Goal: Transaction & Acquisition: Book appointment/travel/reservation

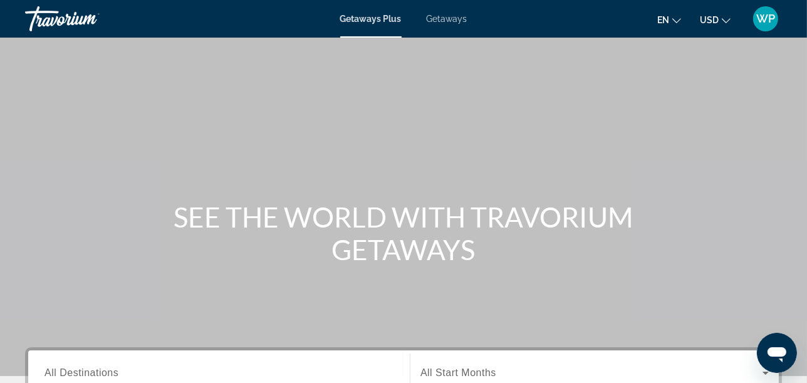
scroll to position [209, 0]
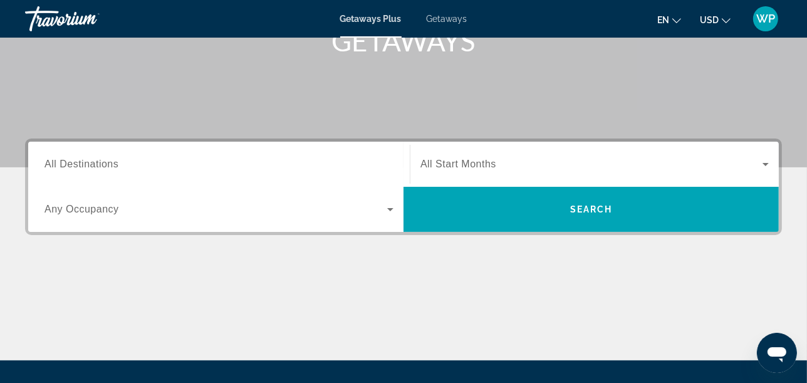
click at [104, 166] on span "All Destinations" at bounding box center [82, 164] width 74 height 11
click at [104, 166] on input "Destination All Destinations" at bounding box center [219, 164] width 349 height 15
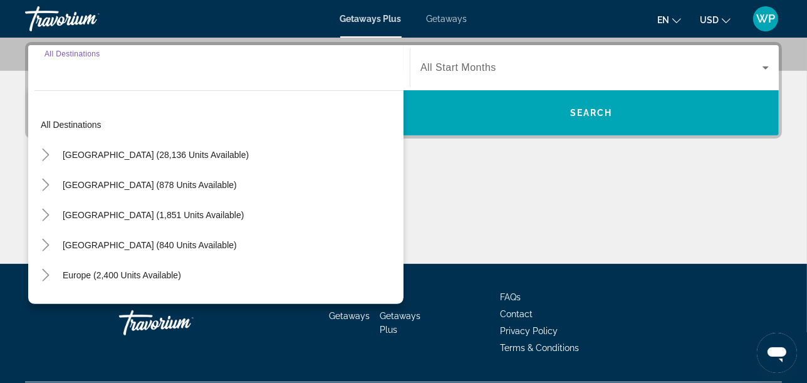
scroll to position [306, 0]
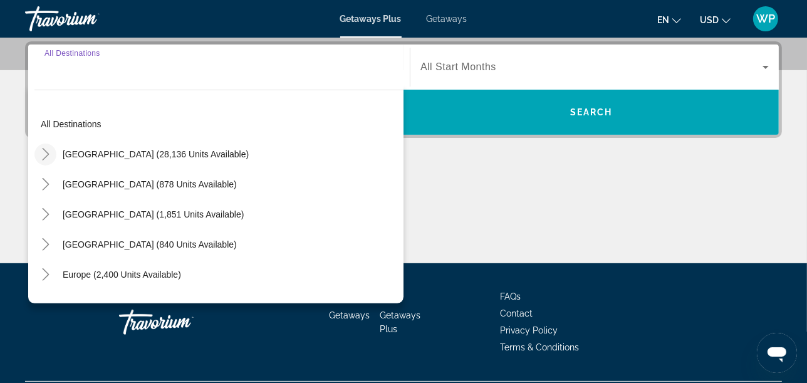
click at [49, 154] on icon "Toggle United States (28,136 units available)" at bounding box center [45, 154] width 13 height 13
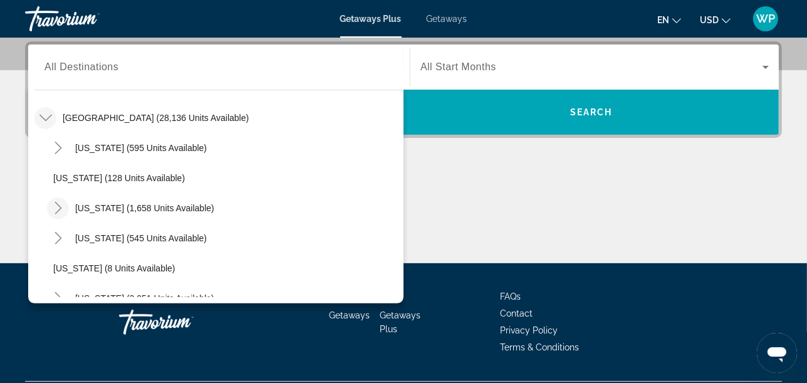
scroll to position [176, 0]
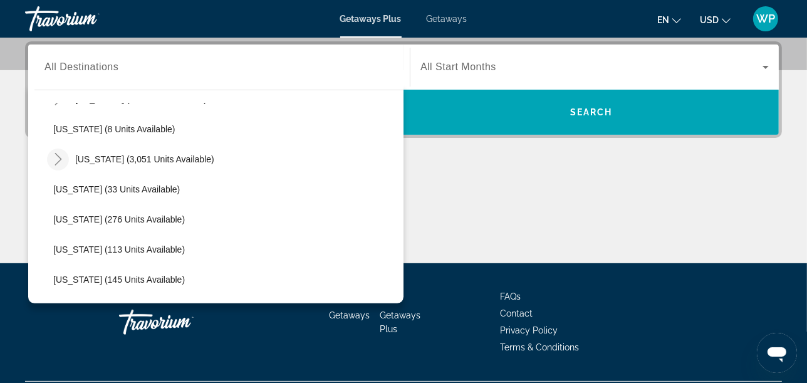
click at [55, 158] on icon "Toggle Florida (3,051 units available)" at bounding box center [58, 159] width 13 height 13
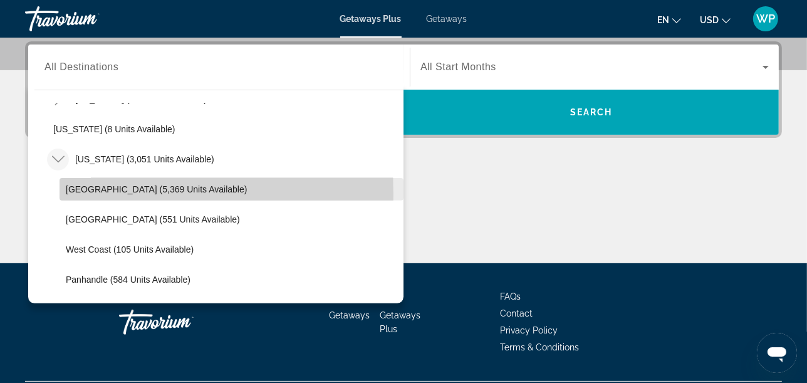
click at [83, 192] on span "Orlando & Disney Area (5,369 units available)" at bounding box center [156, 189] width 181 height 10
type input "**********"
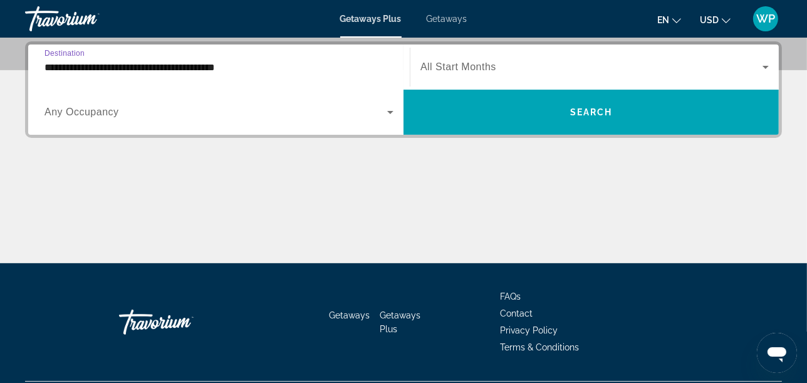
click at [454, 63] on span "All Start Months" at bounding box center [459, 66] width 76 height 11
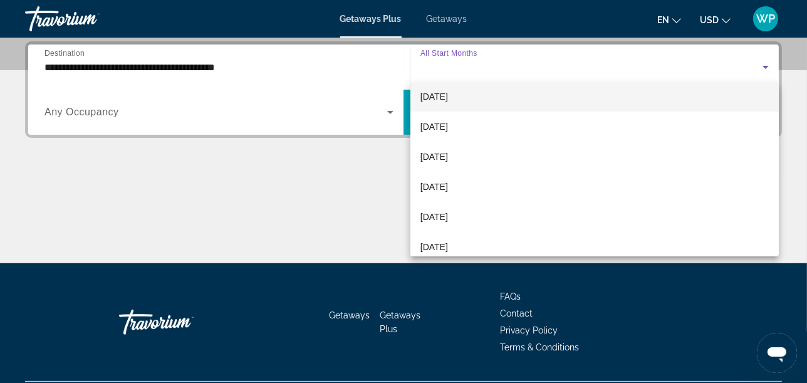
scroll to position [139, 0]
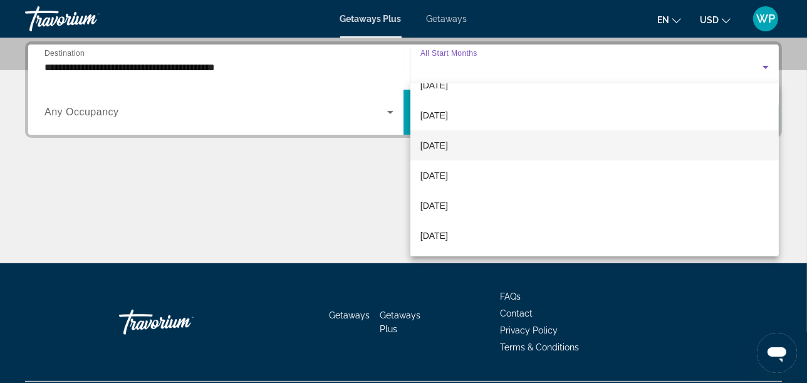
click at [437, 144] on span "February 2026" at bounding box center [435, 145] width 28 height 15
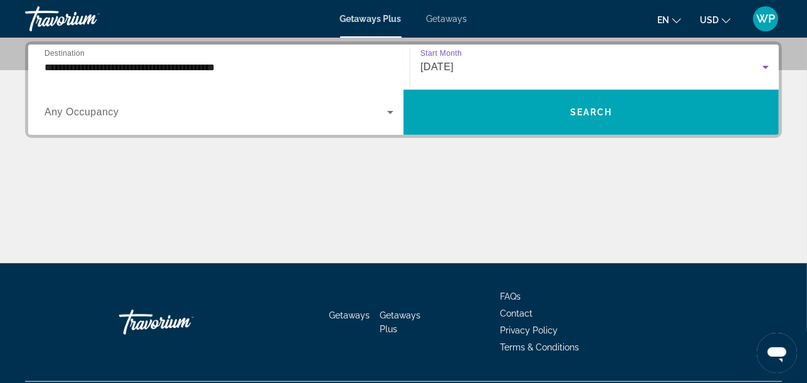
click at [157, 105] on span "Search widget" at bounding box center [216, 112] width 343 height 15
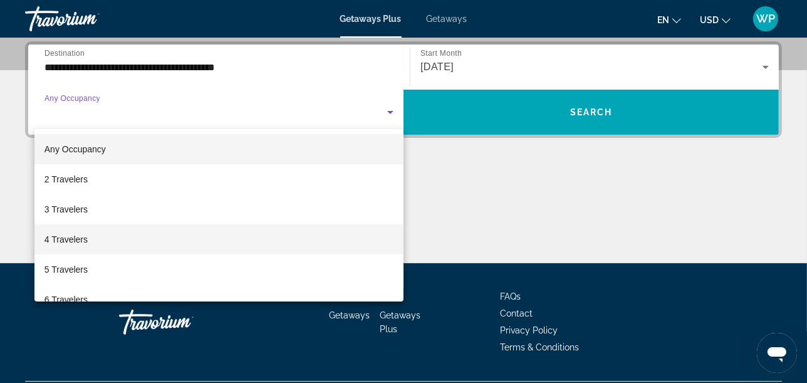
click at [55, 238] on span "4 Travelers" at bounding box center [66, 239] width 43 height 15
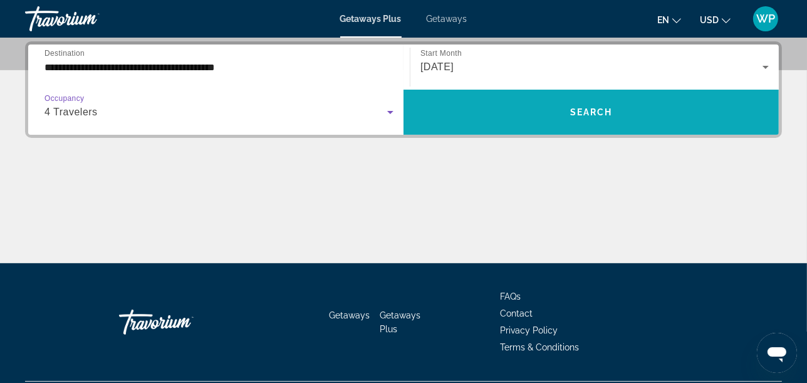
click at [624, 113] on span "Search widget" at bounding box center [592, 112] width 376 height 30
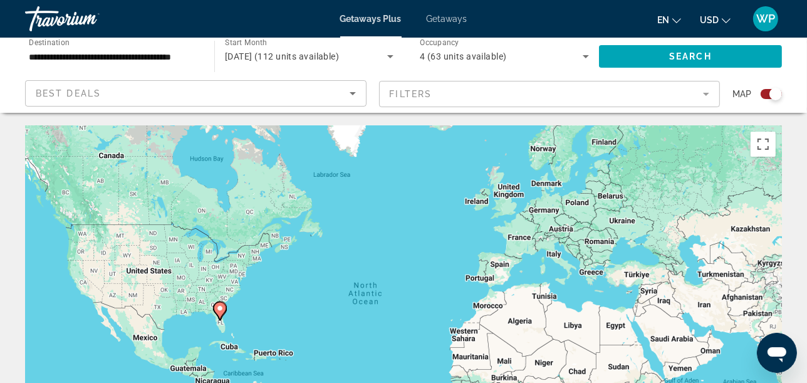
click at [765, 96] on div "Search widget" at bounding box center [771, 94] width 21 height 10
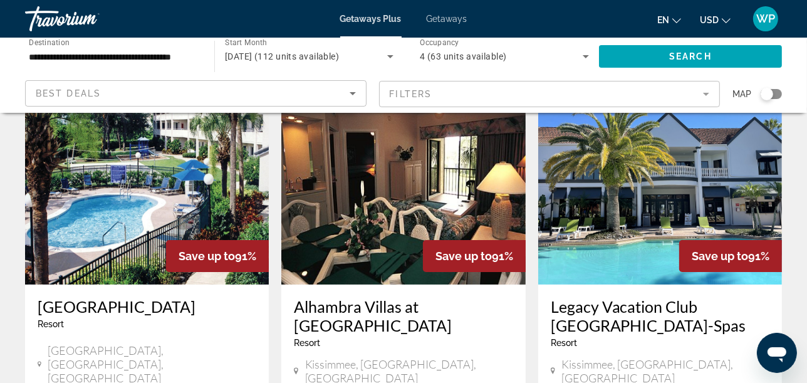
scroll to position [70, 0]
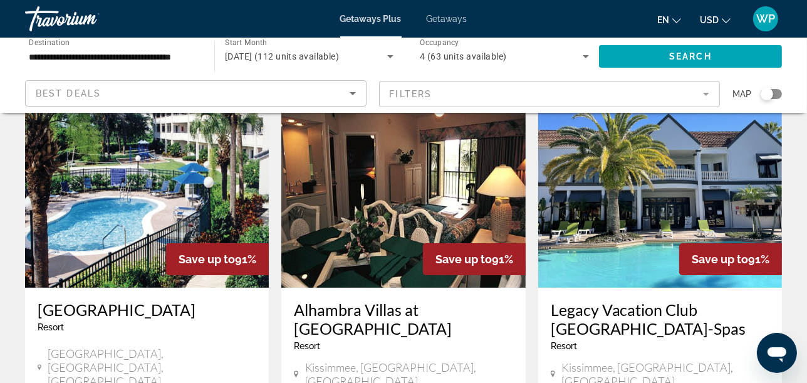
click at [656, 197] on img "Main content" at bounding box center [661, 187] width 244 height 201
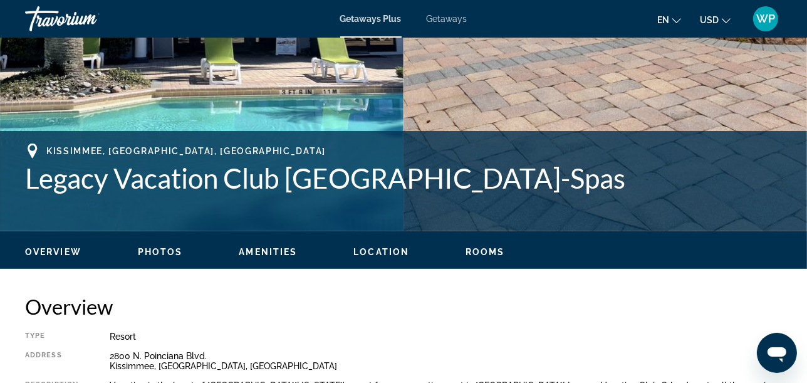
scroll to position [418, 0]
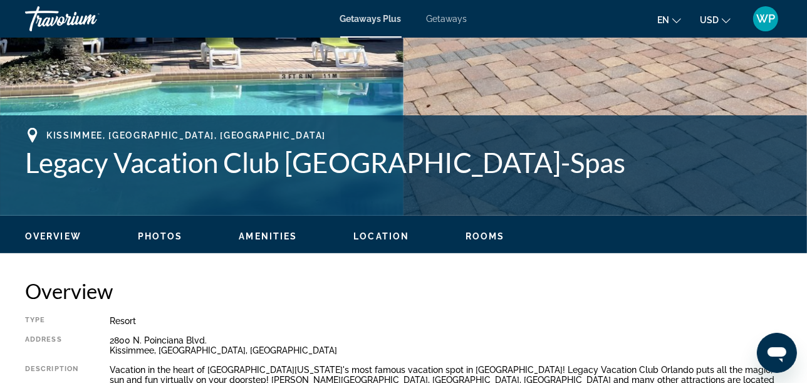
click at [487, 236] on span "Rooms" at bounding box center [485, 236] width 39 height 10
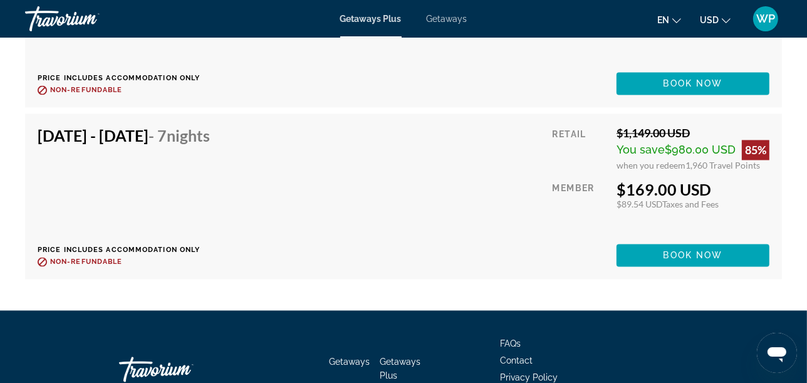
scroll to position [5999, 0]
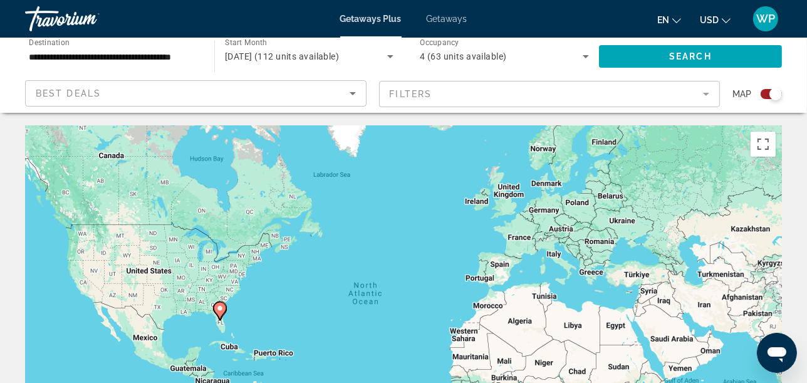
click at [765, 97] on div "Search widget" at bounding box center [771, 94] width 21 height 10
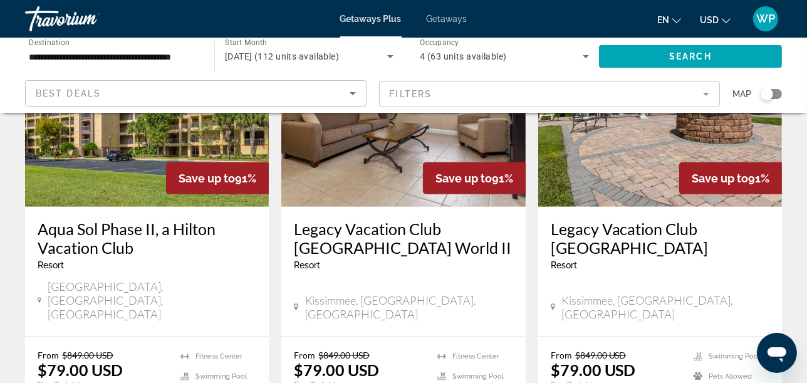
scroll to position [627, 0]
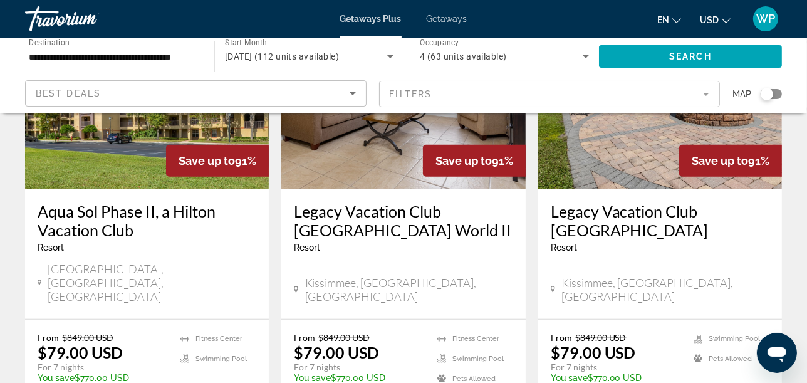
click at [628, 159] on img "Main content" at bounding box center [661, 89] width 244 height 201
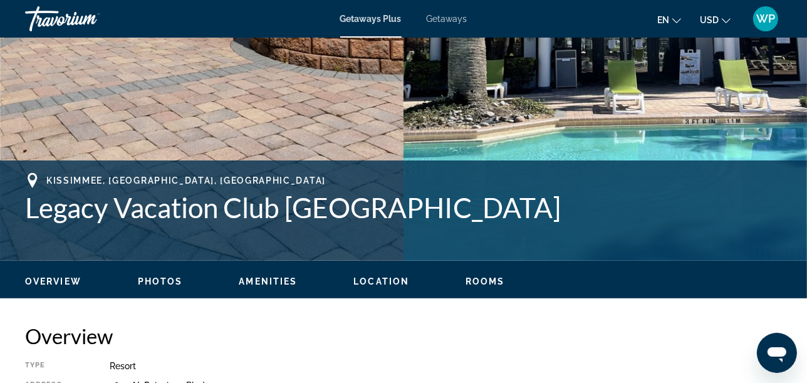
scroll to position [418, 0]
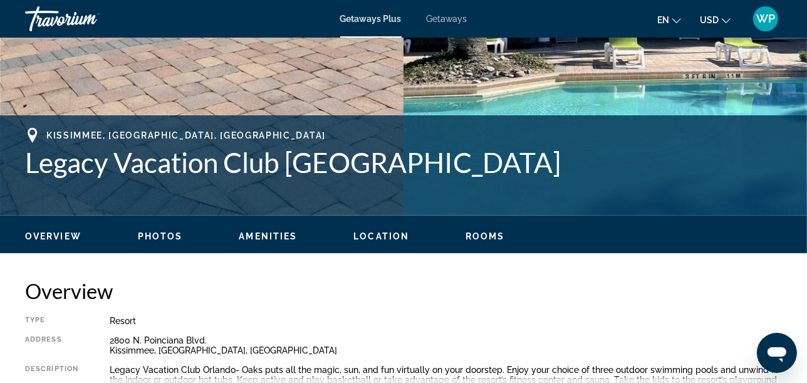
click at [479, 237] on span "Rooms" at bounding box center [485, 236] width 39 height 10
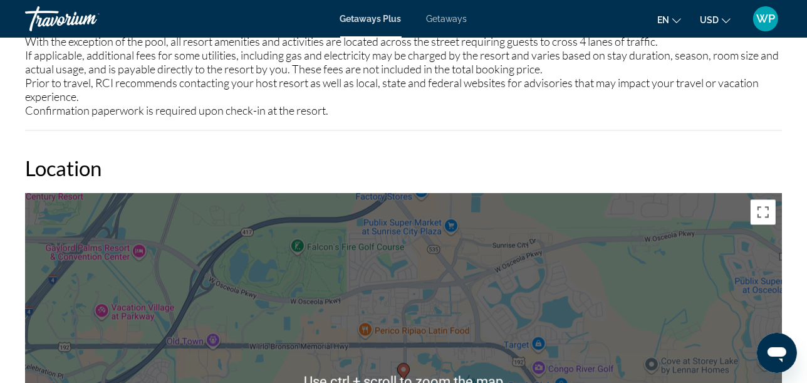
scroll to position [1980, 0]
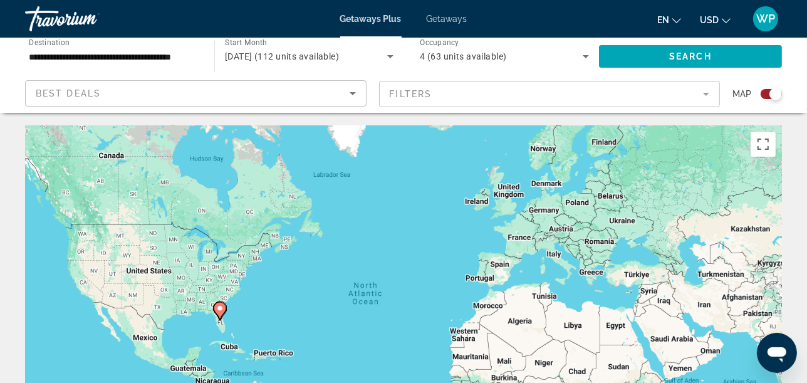
click at [767, 95] on div "Search widget" at bounding box center [771, 94] width 21 height 10
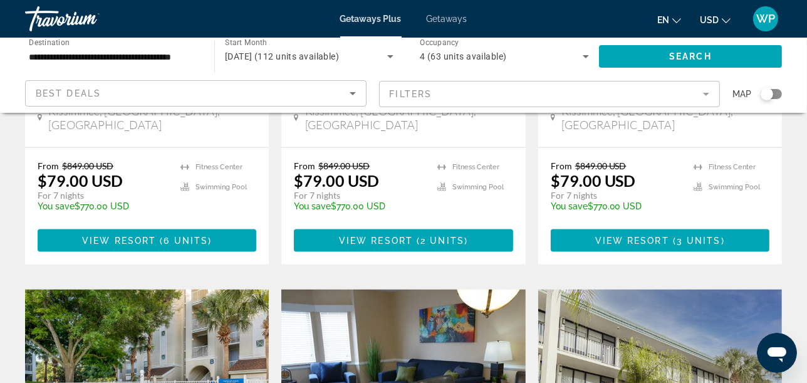
scroll to position [1254, 0]
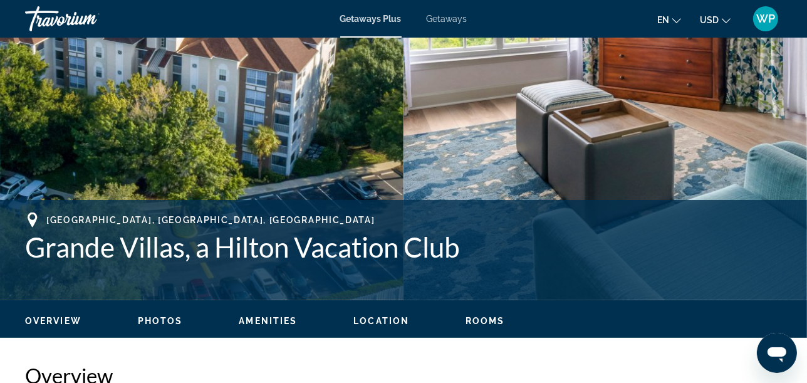
scroll to position [348, 0]
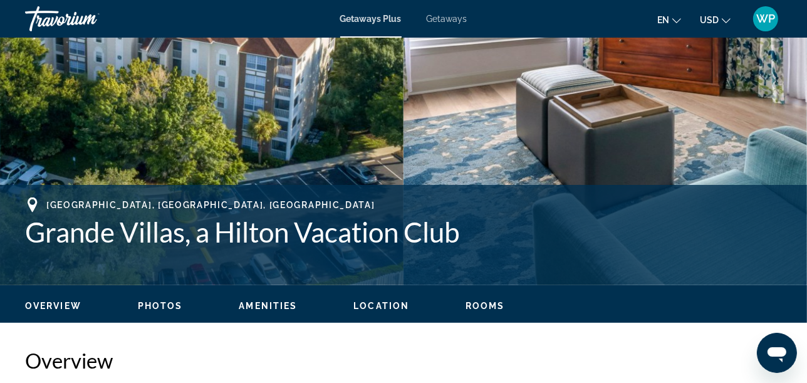
click at [490, 304] on span "Rooms" at bounding box center [485, 306] width 39 height 10
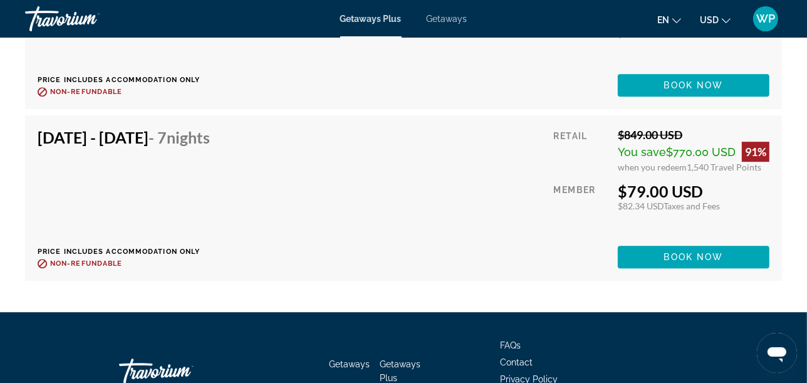
scroll to position [3115, 0]
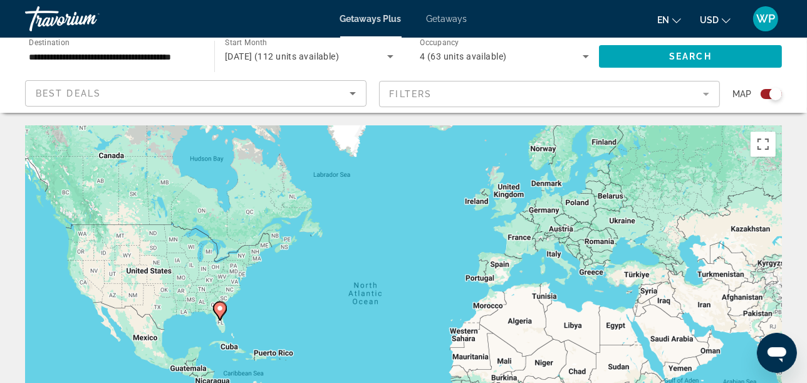
click at [765, 94] on div "Search widget" at bounding box center [771, 94] width 21 height 10
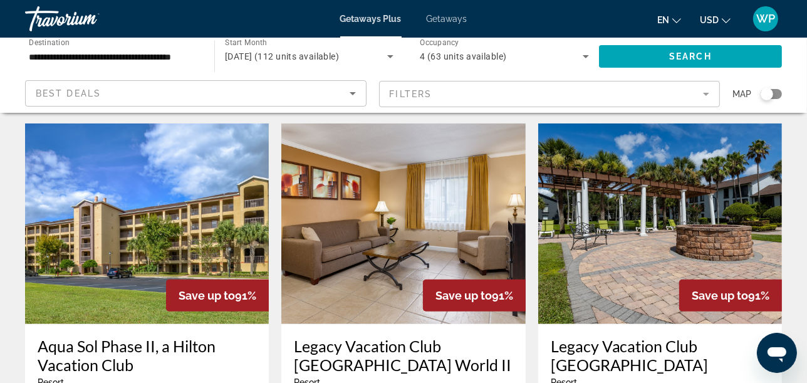
scroll to position [627, 0]
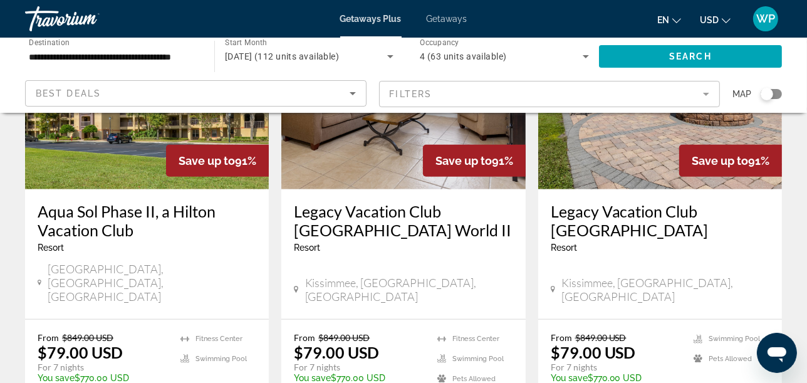
click at [124, 150] on img "Main content" at bounding box center [147, 89] width 244 height 201
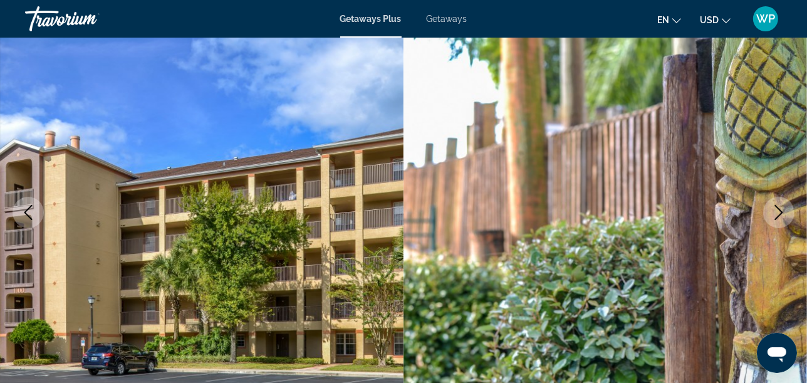
scroll to position [139, 0]
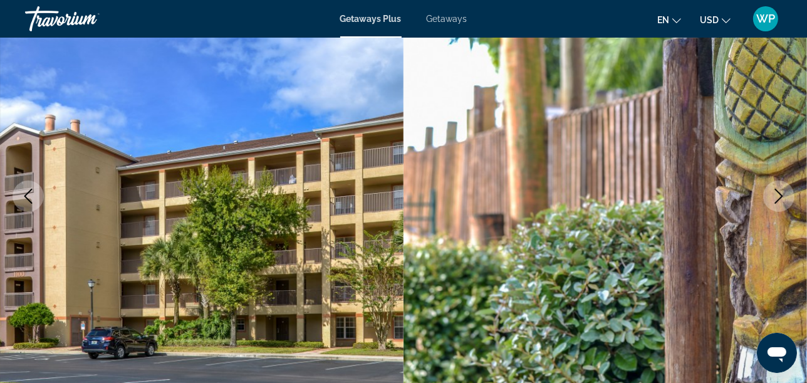
click at [784, 194] on icon "Next image" at bounding box center [779, 196] width 15 height 15
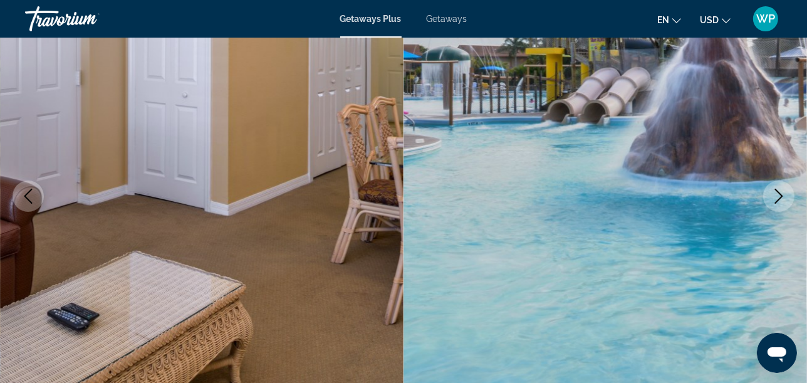
click at [779, 199] on icon "Next image" at bounding box center [780, 196] width 8 height 15
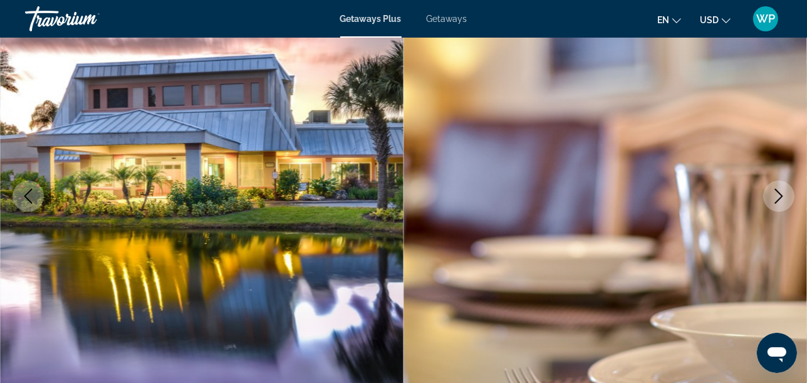
click at [779, 199] on icon "Next image" at bounding box center [780, 196] width 8 height 15
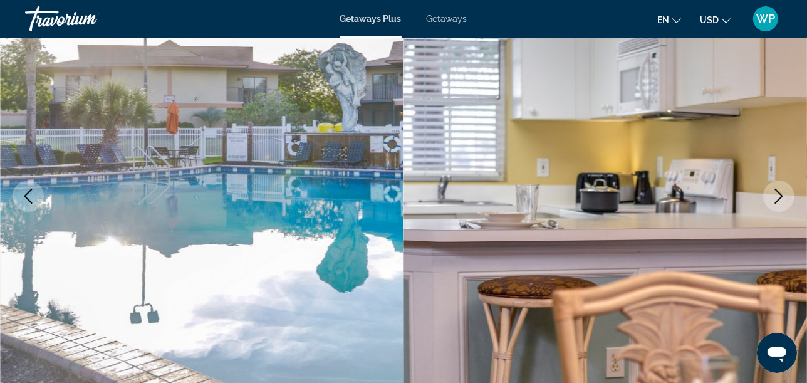
click at [779, 199] on icon "Next image" at bounding box center [780, 196] width 8 height 15
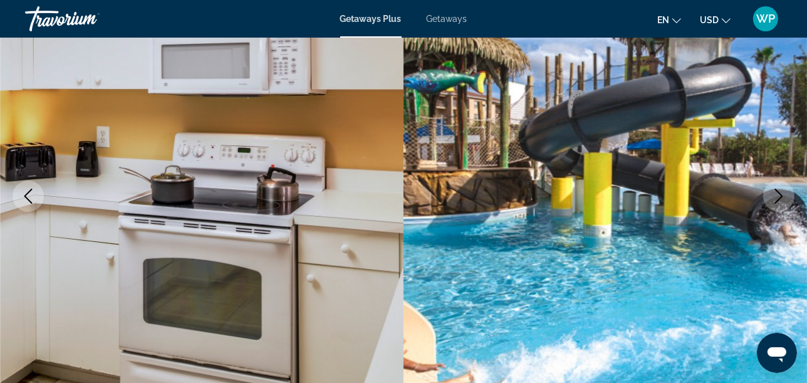
click at [779, 199] on icon "Next image" at bounding box center [780, 196] width 8 height 15
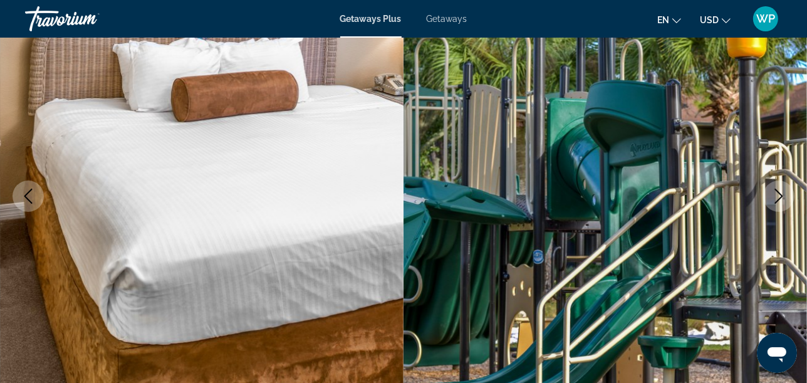
click at [779, 199] on icon "Next image" at bounding box center [780, 196] width 8 height 15
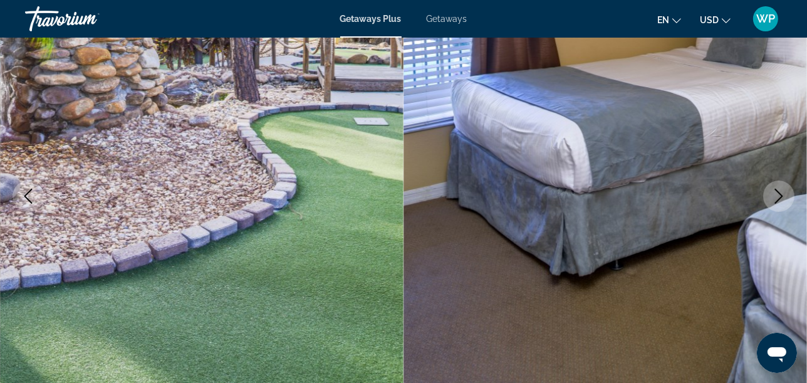
click at [781, 193] on icon "Next image" at bounding box center [780, 196] width 8 height 15
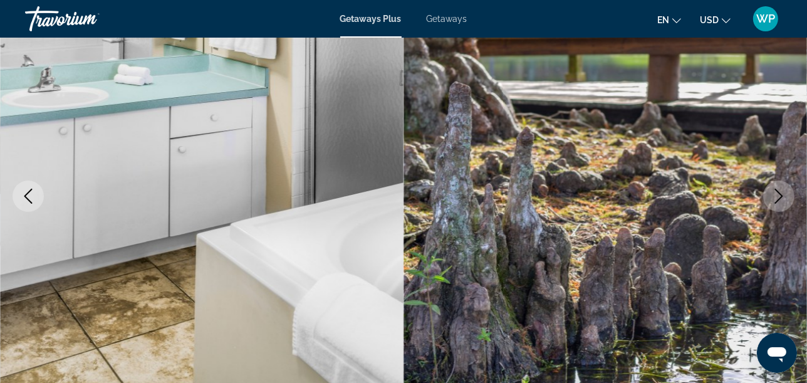
click at [781, 193] on icon "Next image" at bounding box center [780, 196] width 8 height 15
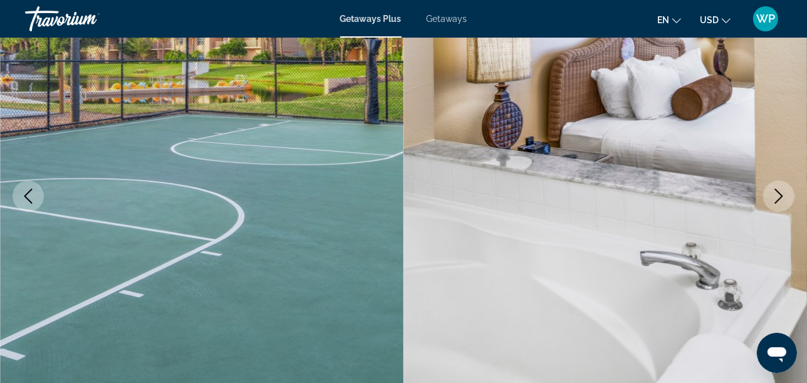
click at [781, 193] on icon "Next image" at bounding box center [780, 196] width 8 height 15
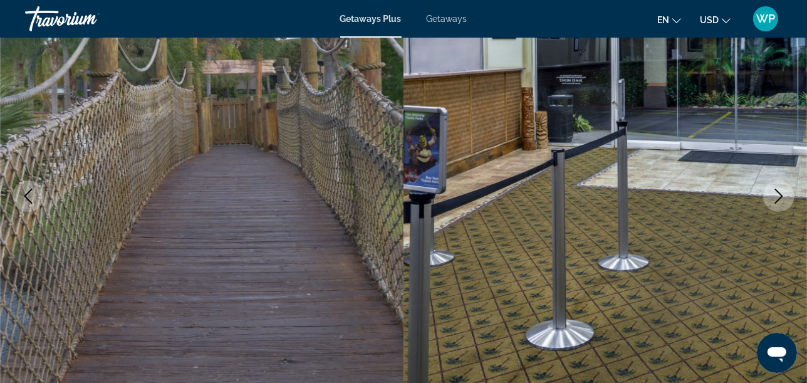
click at [781, 193] on icon "Next image" at bounding box center [780, 196] width 8 height 15
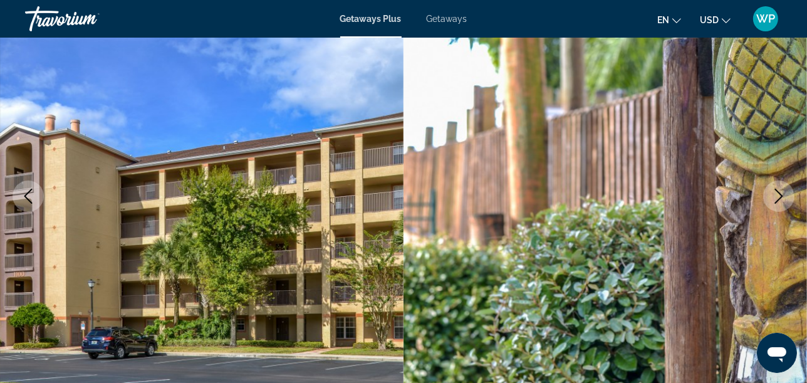
click at [781, 193] on icon "Next image" at bounding box center [780, 196] width 8 height 15
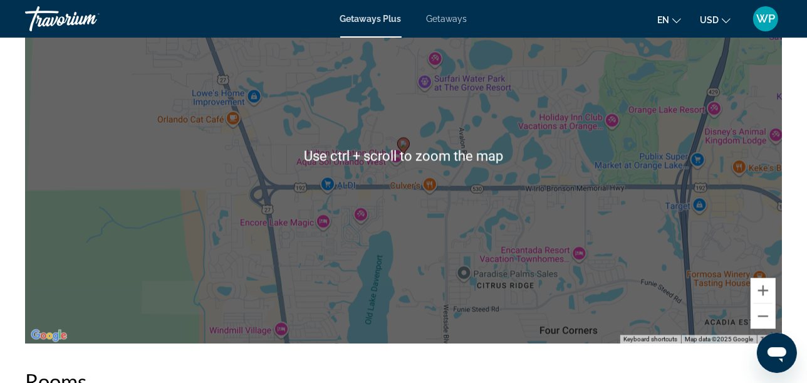
scroll to position [1742, 0]
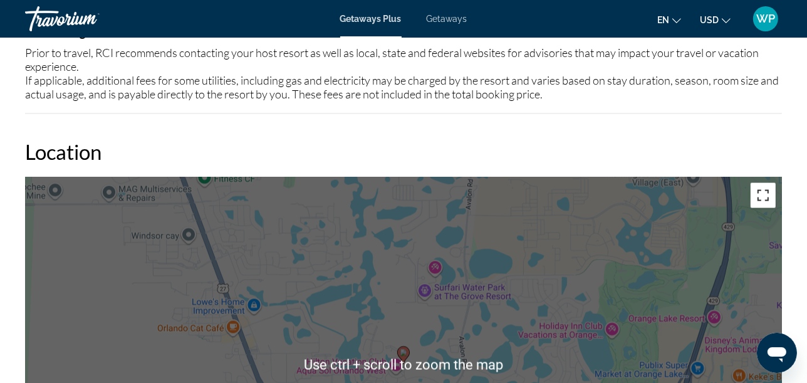
click at [758, 191] on button "Toggle fullscreen view" at bounding box center [763, 195] width 25 height 25
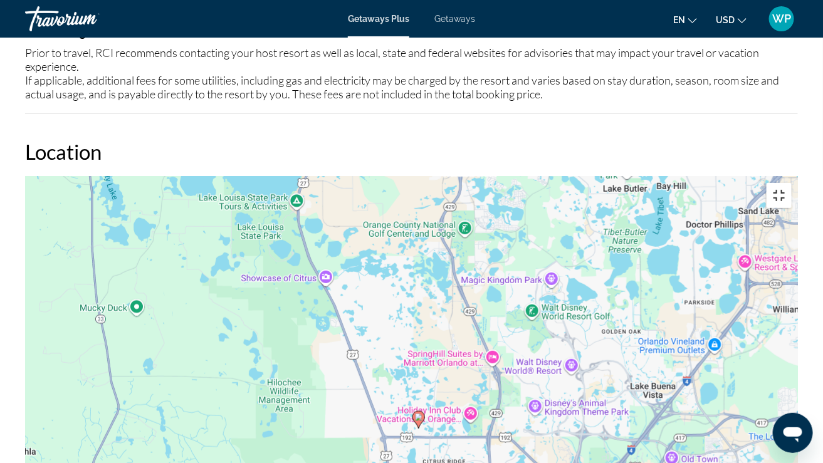
click at [792, 183] on button "Toggle fullscreen view" at bounding box center [779, 195] width 25 height 25
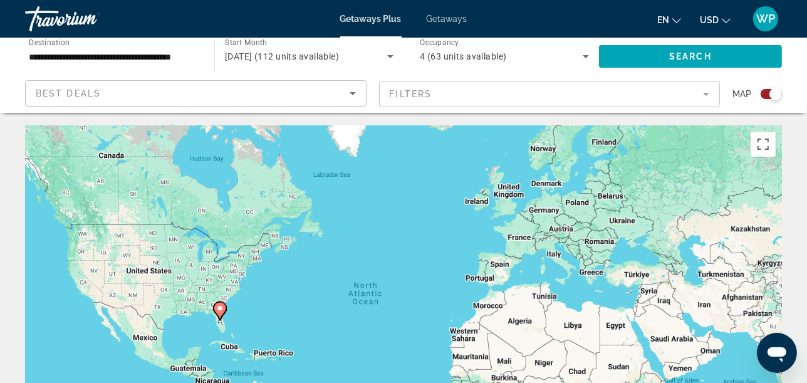
click at [770, 92] on div "Search widget" at bounding box center [776, 94] width 13 height 13
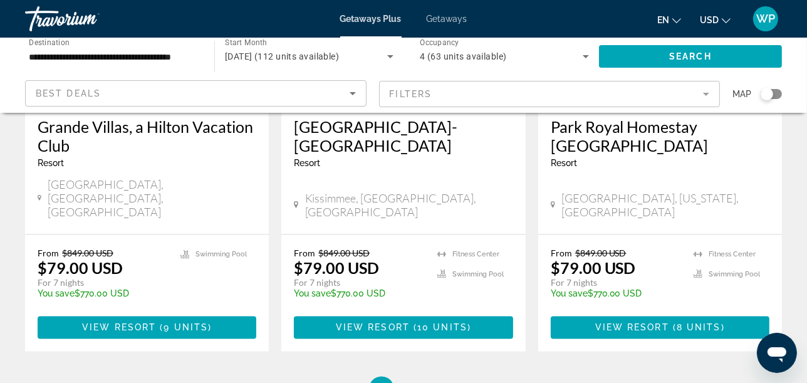
scroll to position [1671, 0]
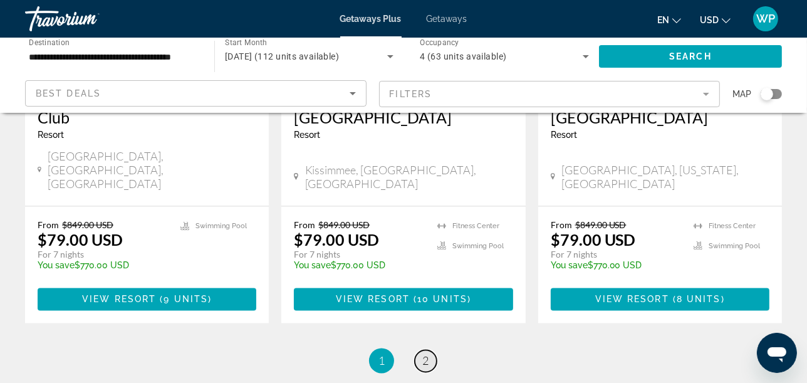
click at [427, 354] on span "2" at bounding box center [426, 361] width 6 height 14
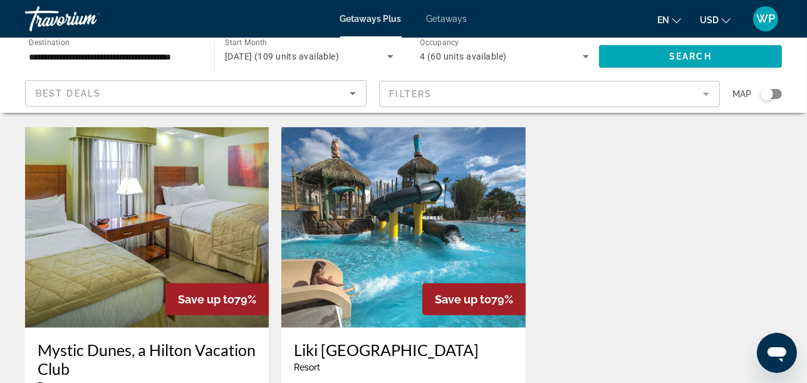
scroll to position [1045, 0]
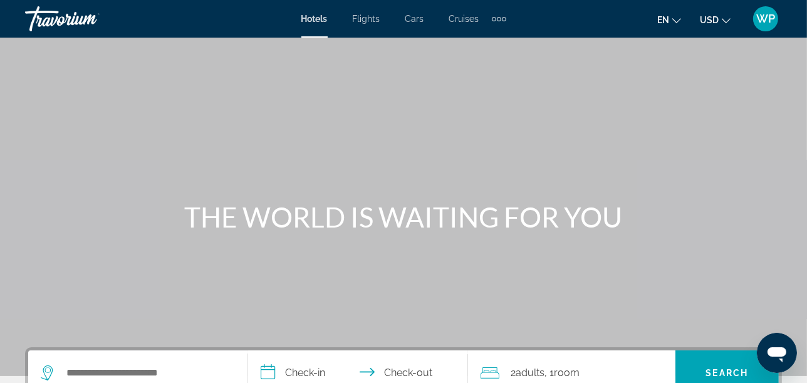
click at [500, 18] on div "Extra navigation items" at bounding box center [499, 19] width 4 height 4
click at [487, 40] on span "Activities" at bounding box center [478, 42] width 36 height 10
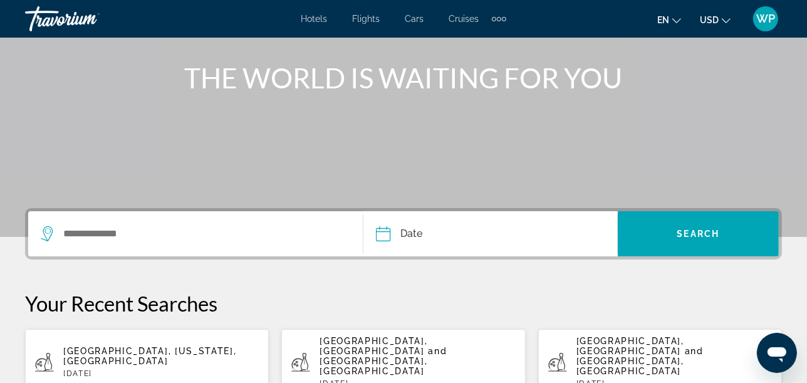
click at [177, 223] on div "Search widget" at bounding box center [196, 233] width 310 height 45
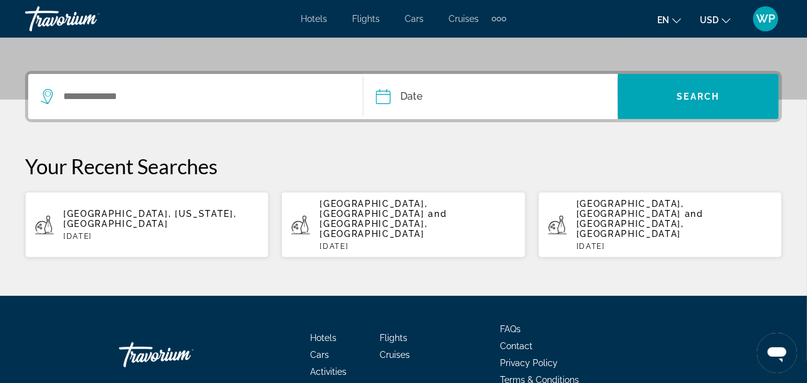
scroll to position [306, 0]
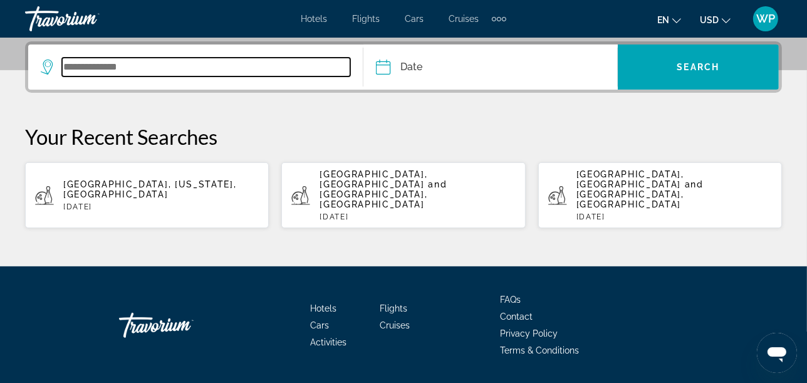
click at [135, 72] on input "Search widget" at bounding box center [206, 67] width 288 height 19
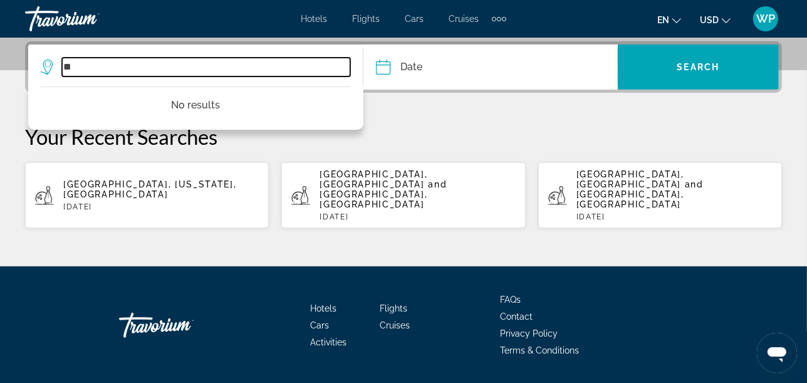
type input "*"
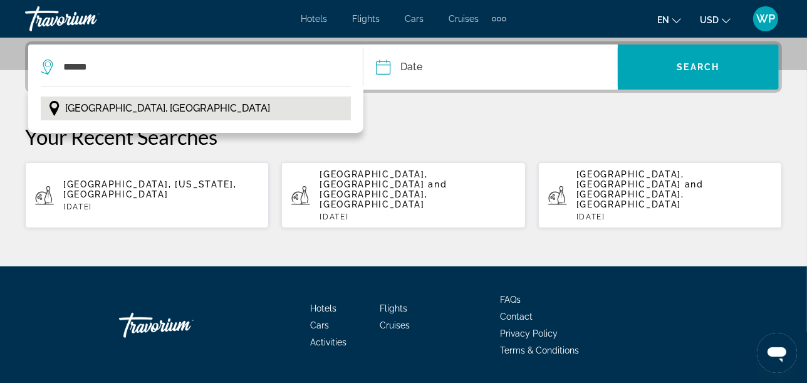
click at [114, 113] on span "[GEOGRAPHIC_DATA], [GEOGRAPHIC_DATA]" at bounding box center [167, 109] width 205 height 18
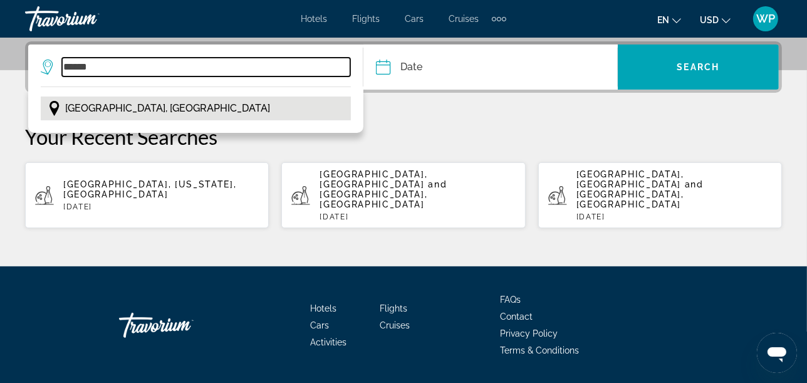
type input "**********"
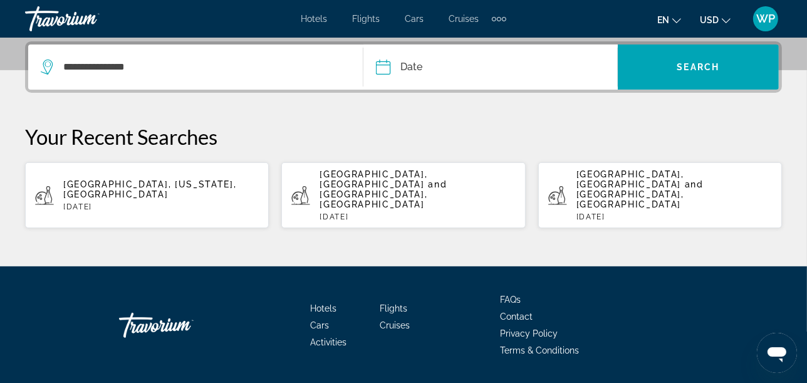
click at [422, 73] on input "Date" at bounding box center [436, 69] width 126 height 49
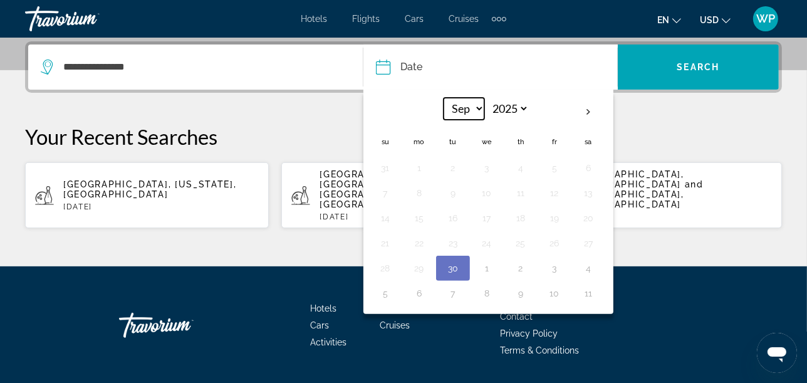
click at [475, 103] on select "*** *** *** *** *** *** *** *** *** *** *** ***" at bounding box center [464, 109] width 41 height 22
select select "**"
click at [444, 98] on select "*** *** *** *** *** *** *** *** *** *** *** ***" at bounding box center [464, 109] width 41 height 22
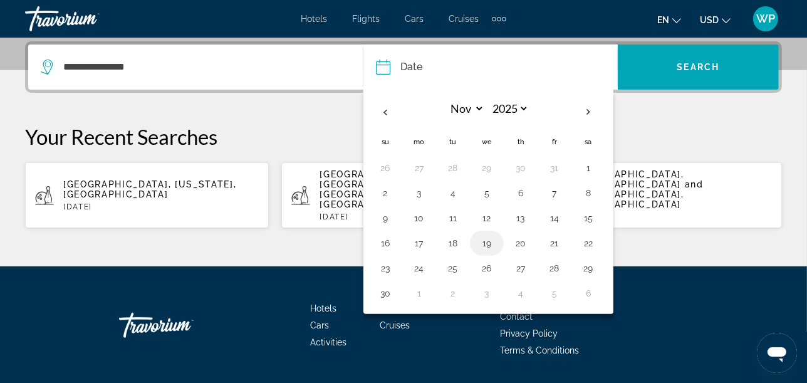
click at [484, 245] on button "19" at bounding box center [487, 243] width 20 height 18
type input "**********"
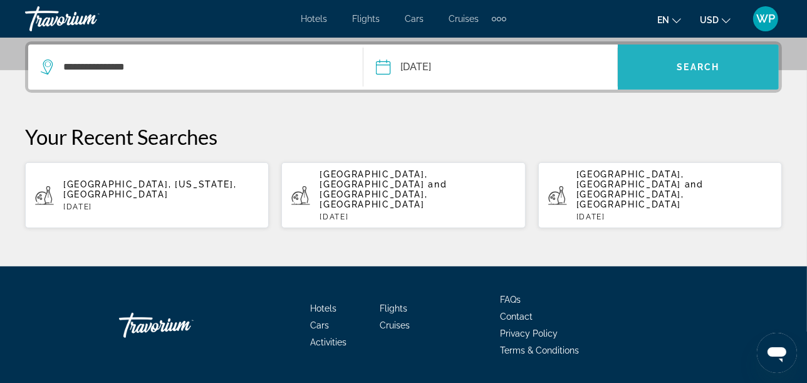
click at [698, 63] on span "Search" at bounding box center [699, 67] width 43 height 10
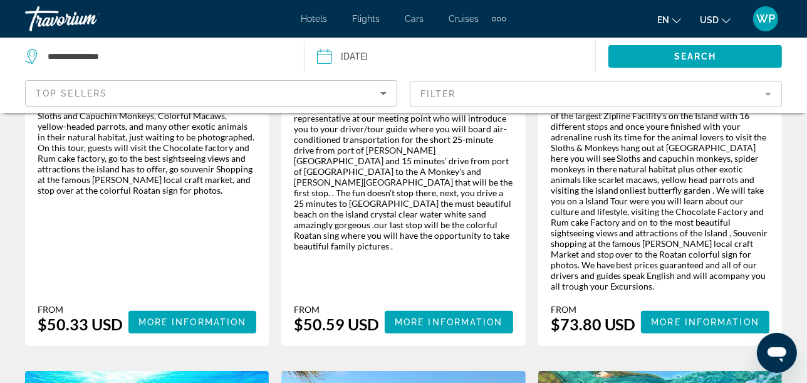
scroll to position [418, 0]
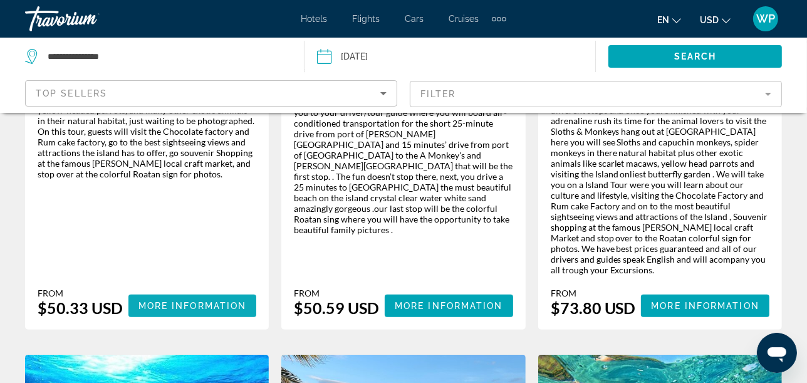
click at [237, 301] on span "More Information" at bounding box center [193, 306] width 108 height 10
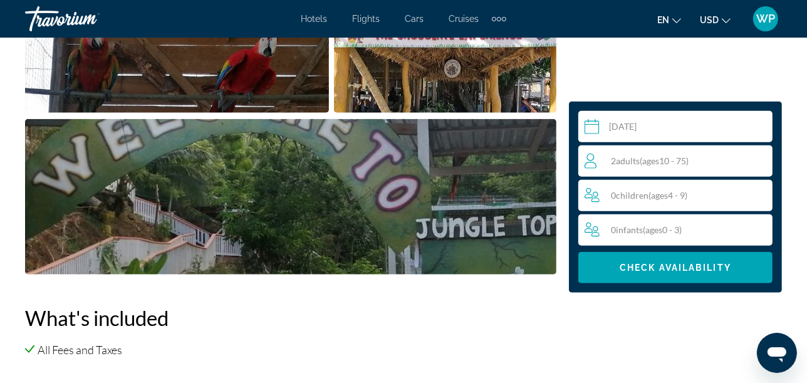
scroll to position [1045, 0]
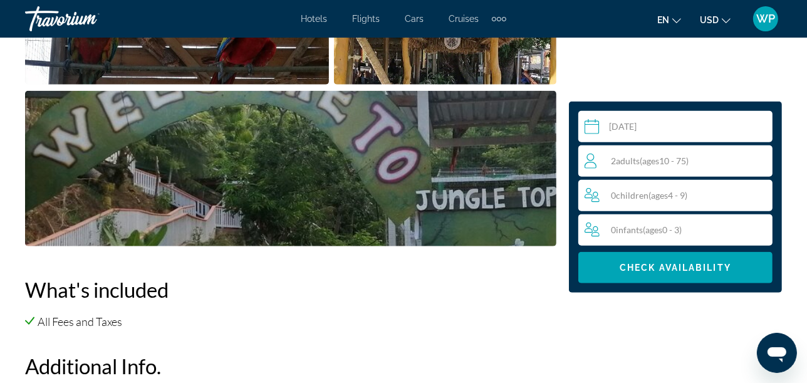
click at [298, 208] on img "Open full-screen image slider" at bounding box center [291, 168] width 532 height 155
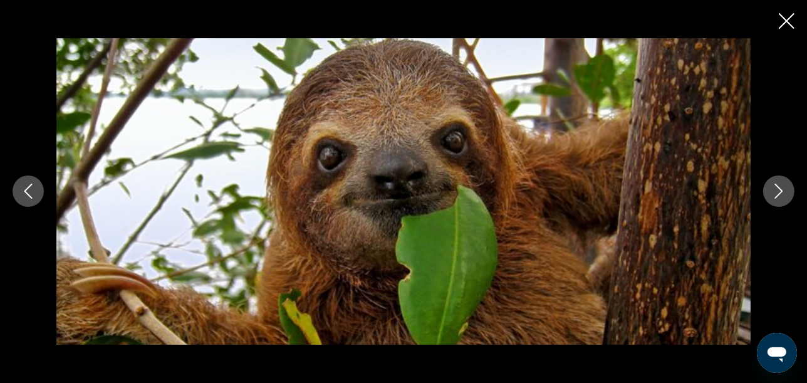
click at [777, 188] on icon "Next image" at bounding box center [779, 191] width 15 height 15
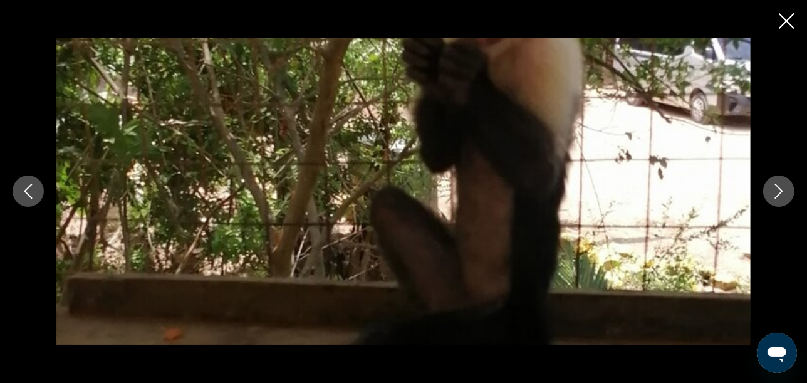
click at [777, 188] on icon "Next image" at bounding box center [779, 191] width 15 height 15
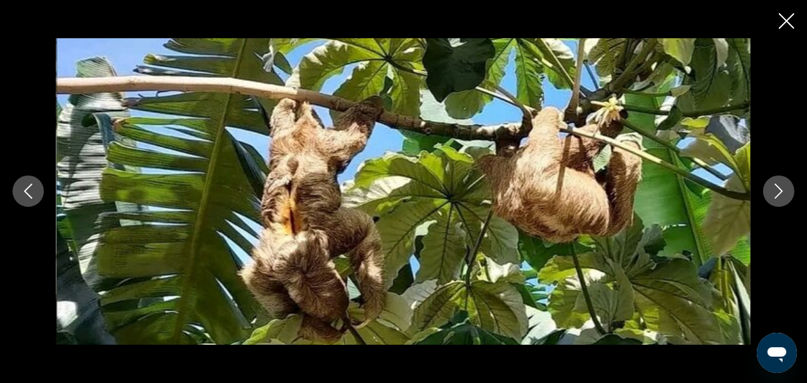
click at [777, 188] on icon "Next image" at bounding box center [779, 191] width 15 height 15
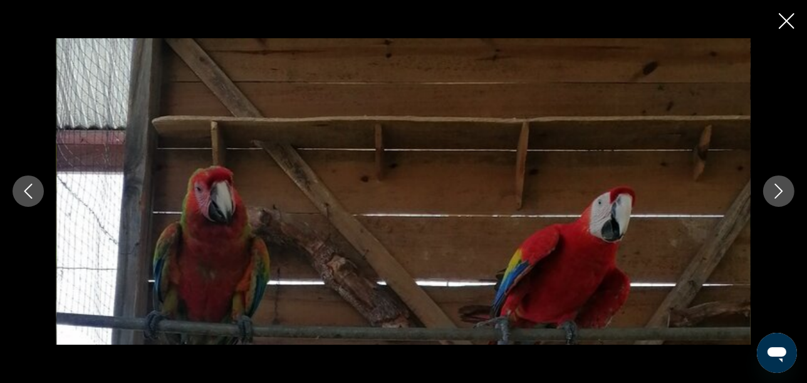
click at [777, 188] on icon "Next image" at bounding box center [779, 191] width 15 height 15
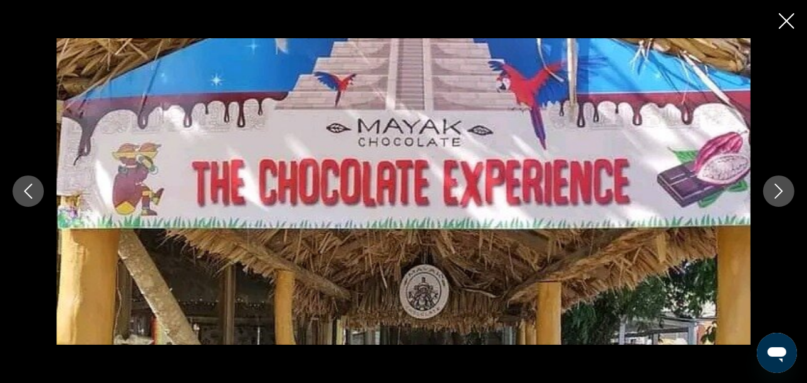
click at [777, 188] on icon "Next image" at bounding box center [779, 191] width 15 height 15
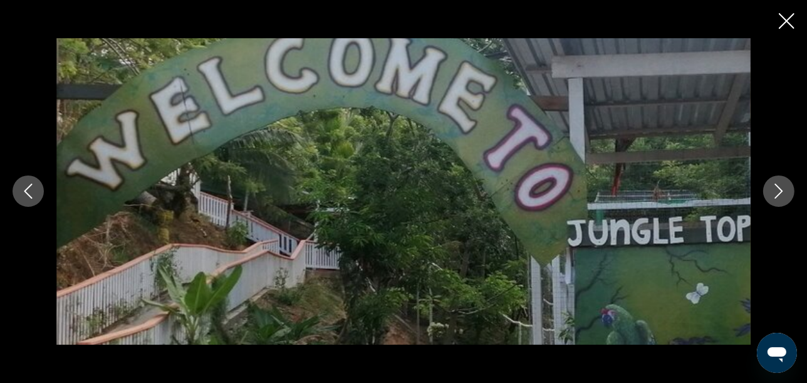
scroll to position [1433, 0]
click at [781, 191] on icon "Next image" at bounding box center [779, 191] width 15 height 15
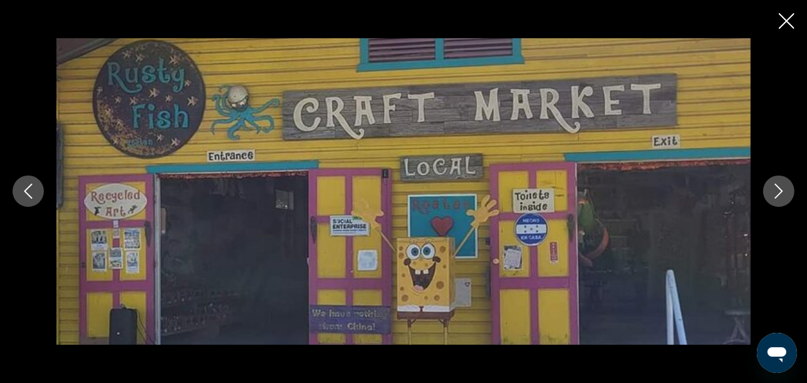
click at [781, 191] on icon "Next image" at bounding box center [779, 191] width 15 height 15
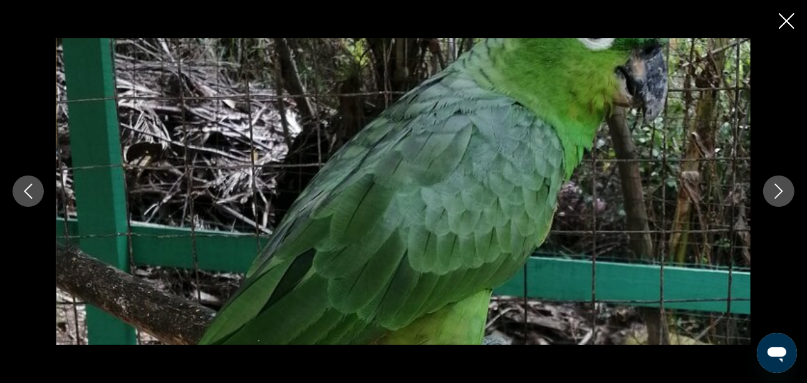
click at [781, 191] on icon "Next image" at bounding box center [779, 191] width 15 height 15
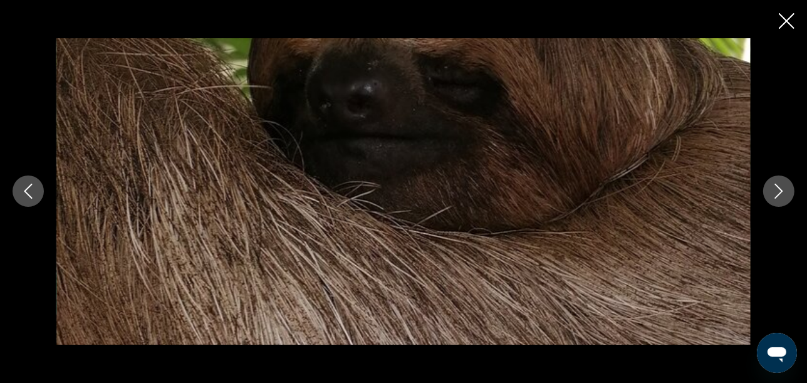
scroll to position [796, 0]
click at [777, 188] on icon "Next image" at bounding box center [779, 191] width 15 height 15
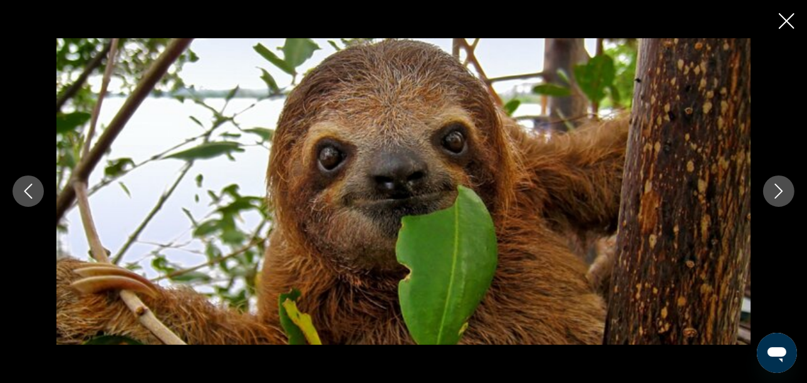
click at [787, 21] on icon "Close slideshow" at bounding box center [787, 21] width 16 height 16
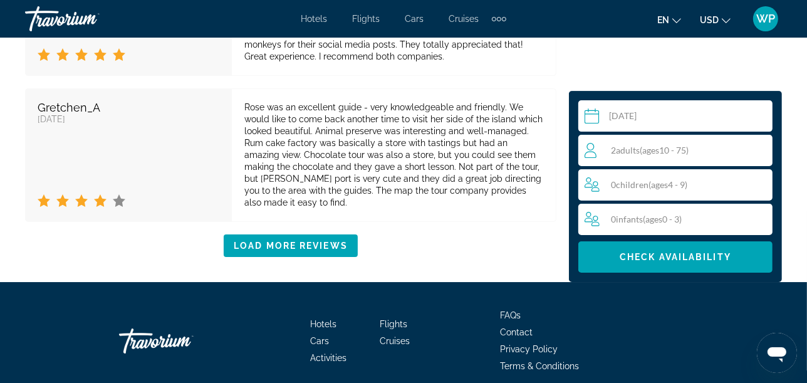
scroll to position [3454, 0]
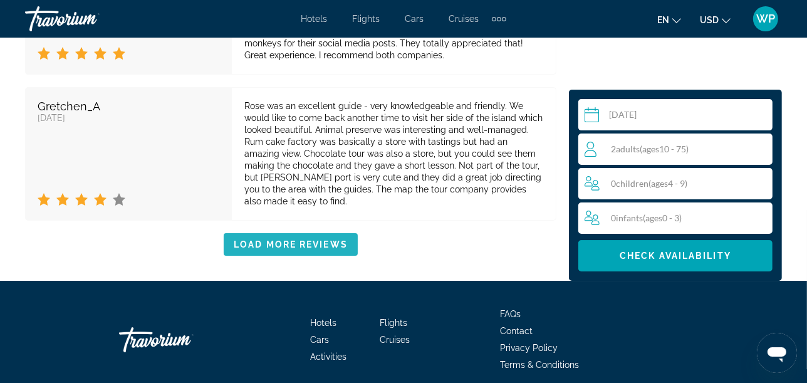
click at [283, 239] on span "Load More Reviews" at bounding box center [291, 244] width 114 height 10
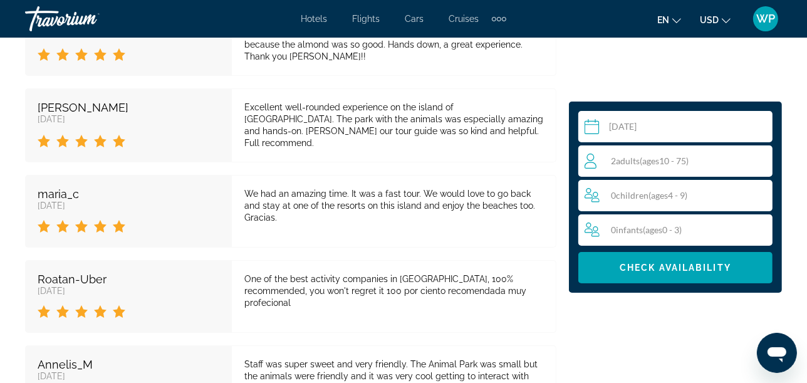
scroll to position [4011, 0]
